Goal: Task Accomplishment & Management: Manage account settings

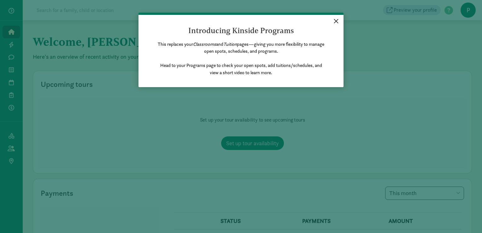
click at [338, 20] on link "×" at bounding box center [335, 20] width 11 height 11
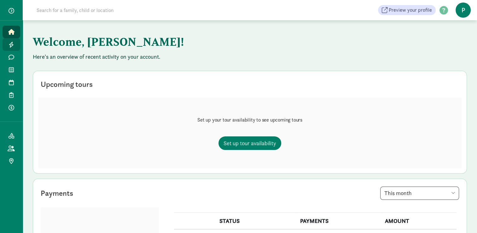
click at [14, 47] on span at bounding box center [11, 45] width 7 height 6
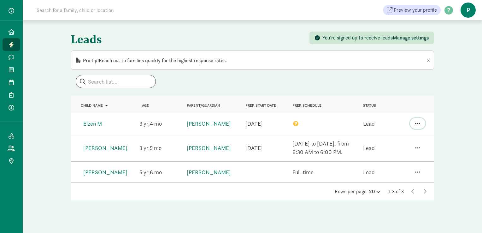
click at [416, 122] on span "button" at bounding box center [417, 123] width 5 height 6
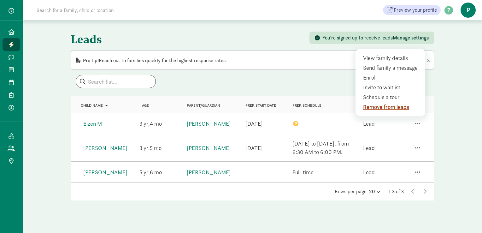
click at [408, 107] on div "Remove from leads" at bounding box center [391, 106] width 57 height 9
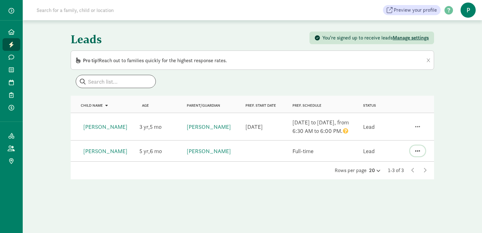
click at [416, 148] on span "button" at bounding box center [417, 151] width 5 height 6
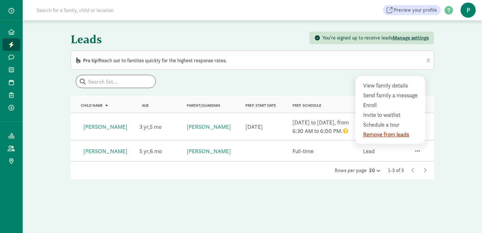
click at [398, 134] on div "Remove from leads" at bounding box center [391, 134] width 57 height 9
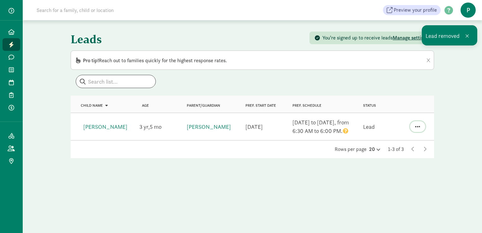
click at [419, 125] on span "button" at bounding box center [417, 127] width 5 height 6
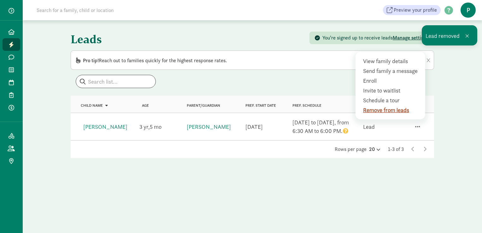
click at [385, 107] on div "Remove from leads" at bounding box center [391, 110] width 57 height 9
